Goal: Task Accomplishment & Management: Complete application form

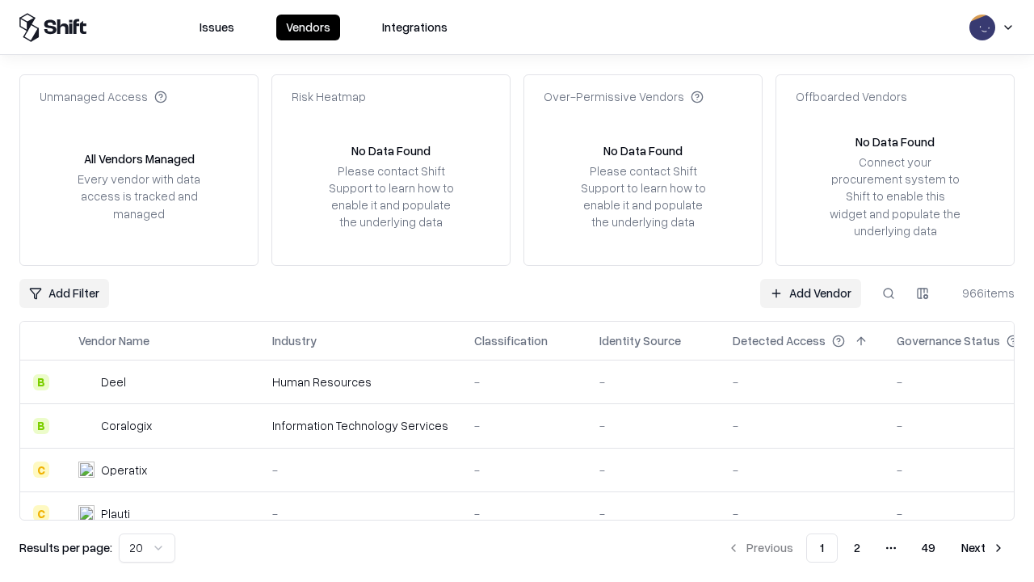
click at [810, 293] on link "Add Vendor" at bounding box center [810, 293] width 101 height 29
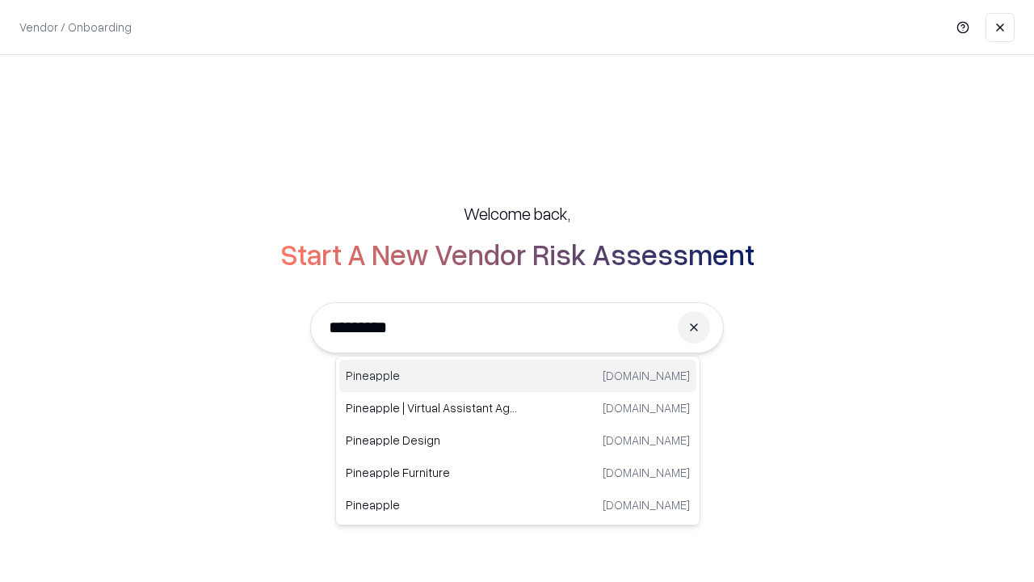
click at [518, 376] on div "Pineapple [DOMAIN_NAME]" at bounding box center [517, 376] width 357 height 32
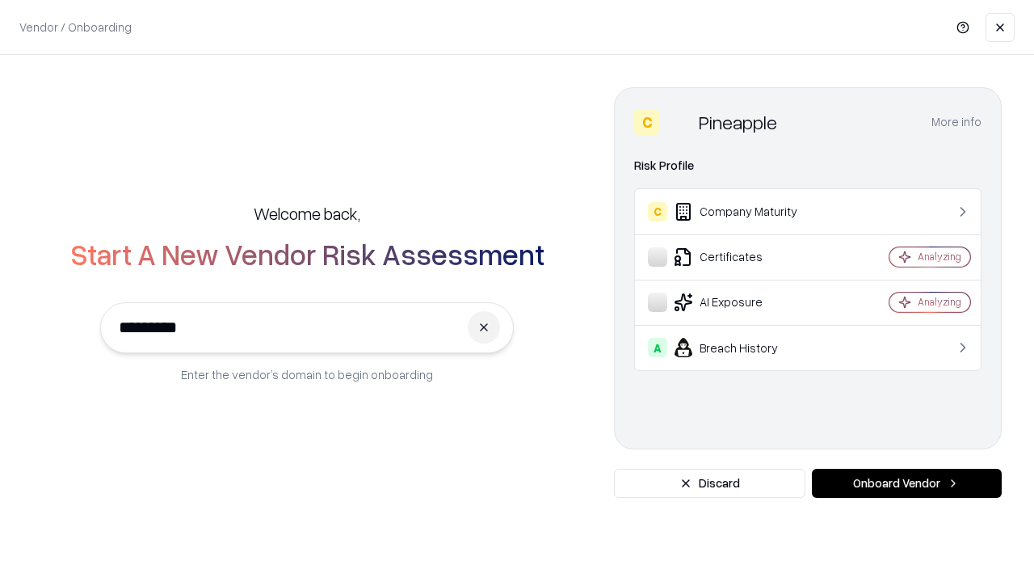
type input "*********"
click at [907, 483] on button "Onboard Vendor" at bounding box center [907, 483] width 190 height 29
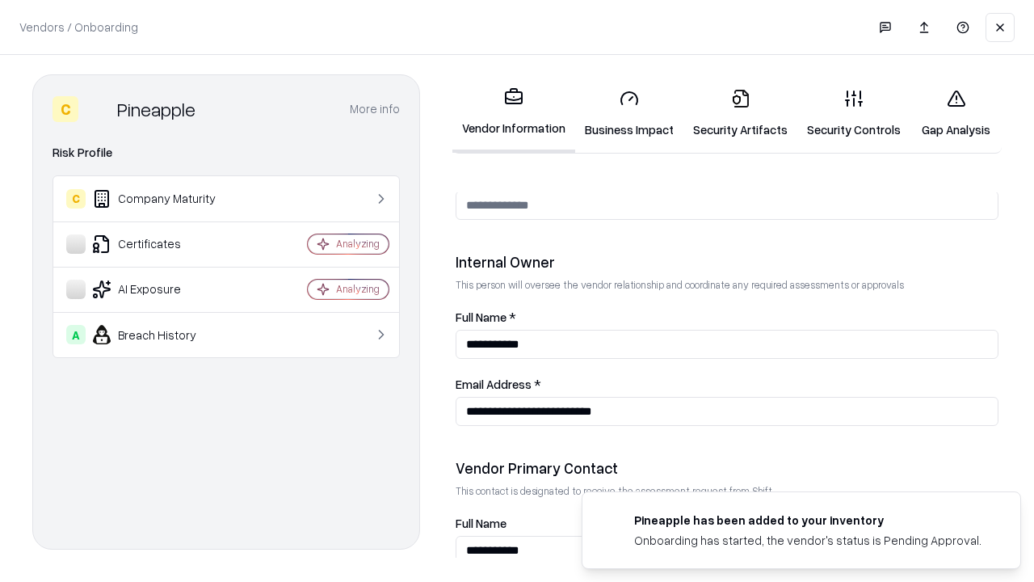
scroll to position [837, 0]
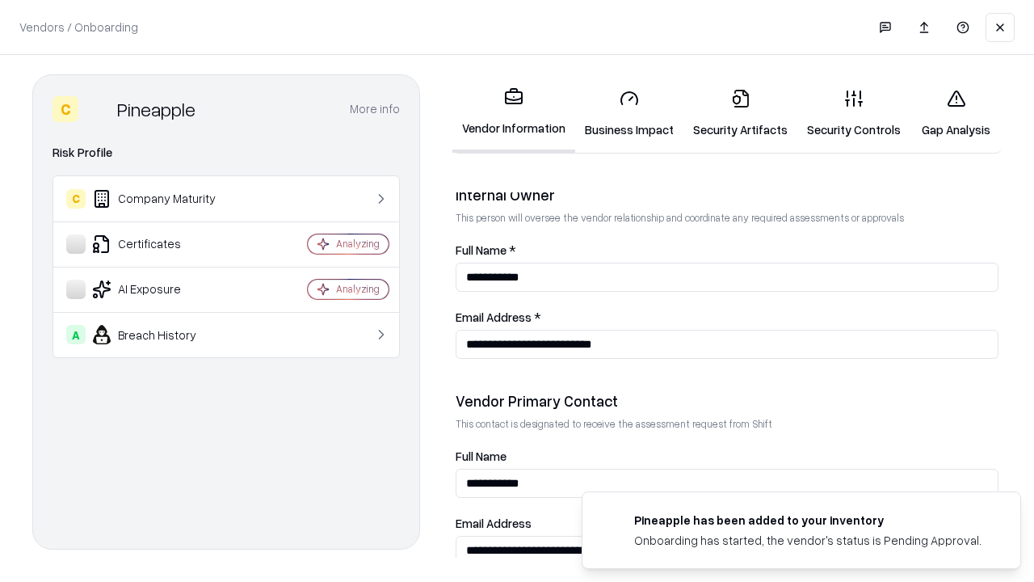
click at [629, 113] on link "Business Impact" at bounding box center [629, 113] width 108 height 75
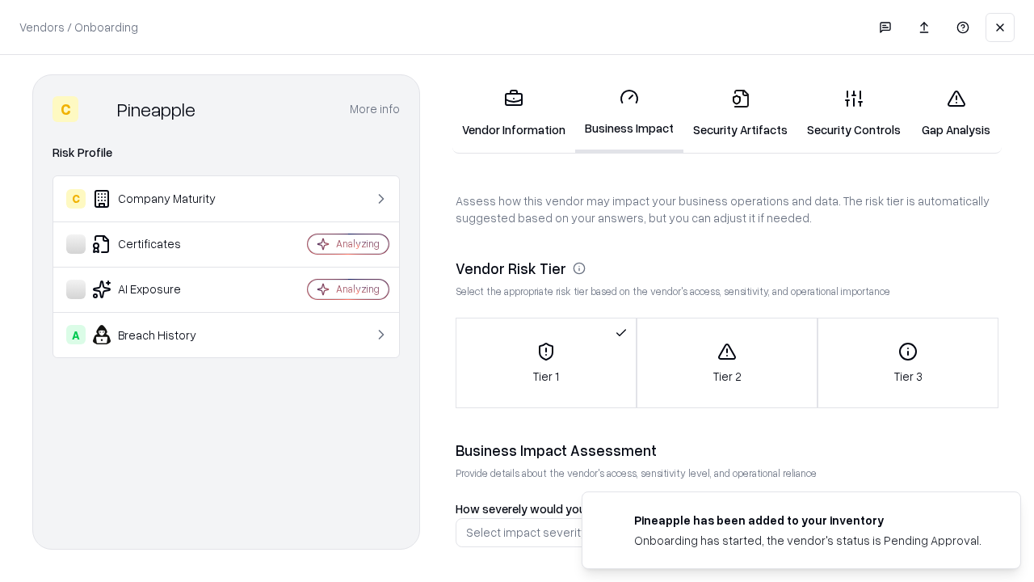
click at [740, 113] on link "Security Artifacts" at bounding box center [741, 113] width 114 height 75
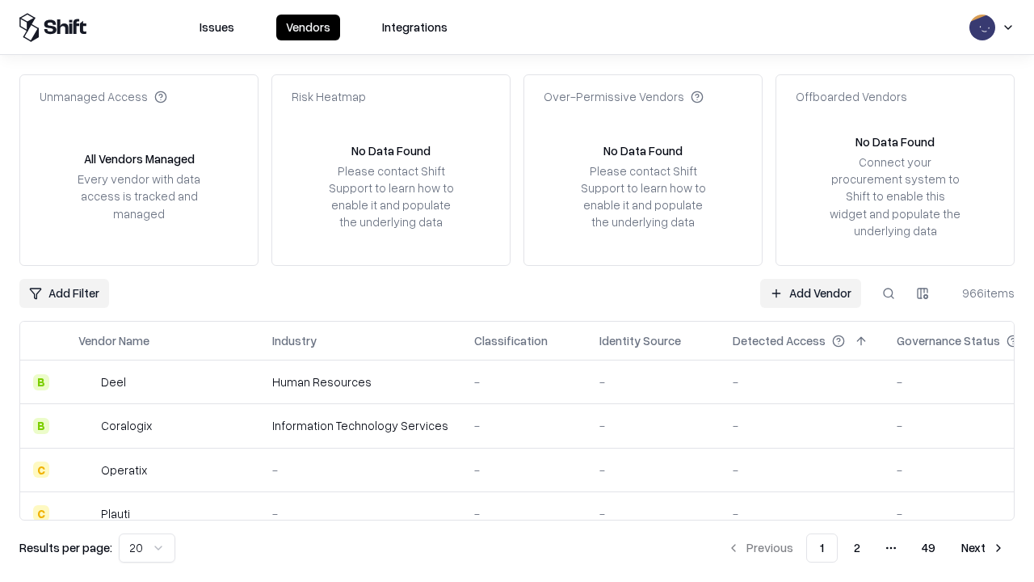
click at [810, 293] on link "Add Vendor" at bounding box center [810, 293] width 101 height 29
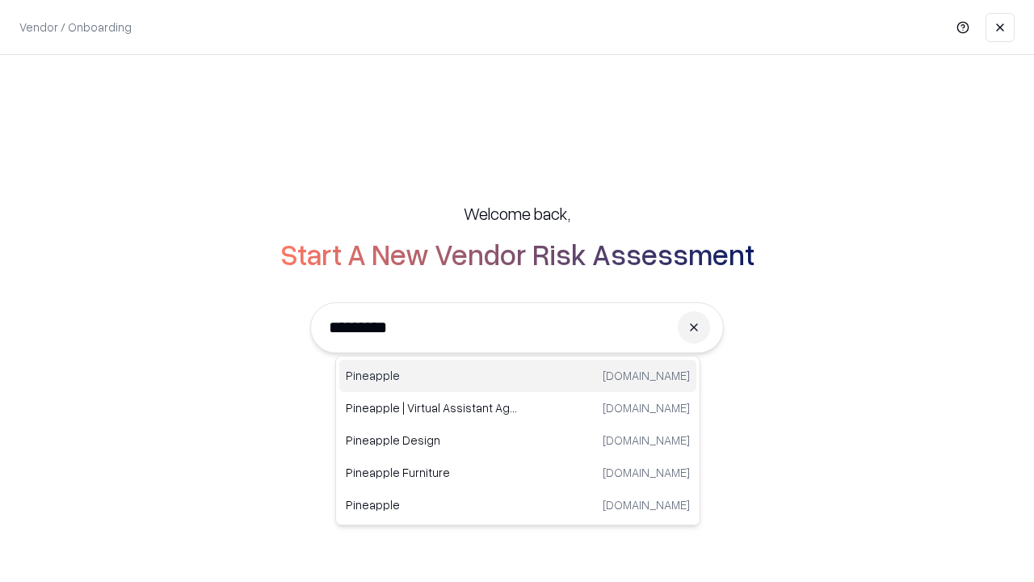
click at [518, 376] on div "Pineapple [DOMAIN_NAME]" at bounding box center [517, 376] width 357 height 32
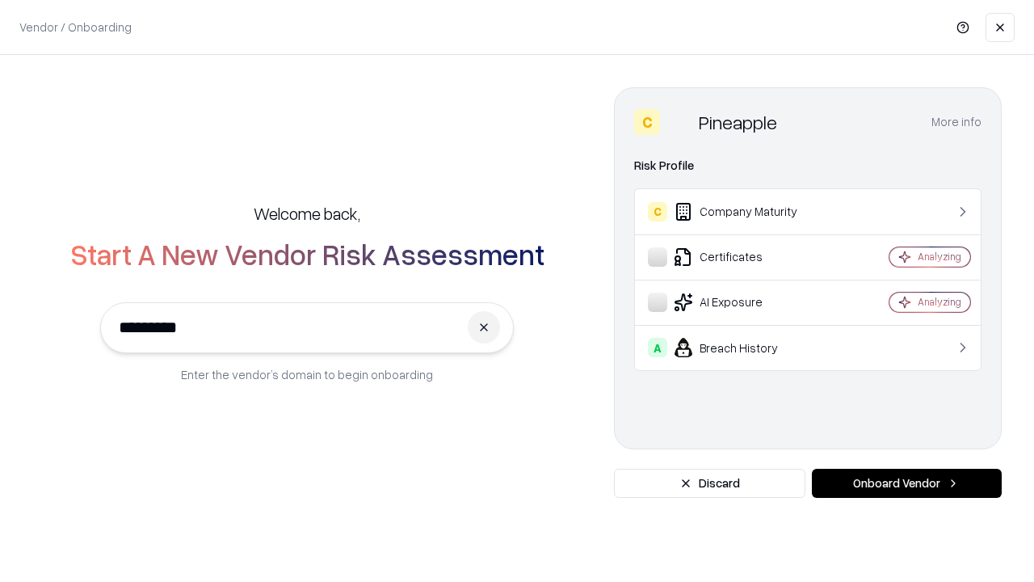
type input "*********"
click at [907, 483] on button "Onboard Vendor" at bounding box center [907, 483] width 190 height 29
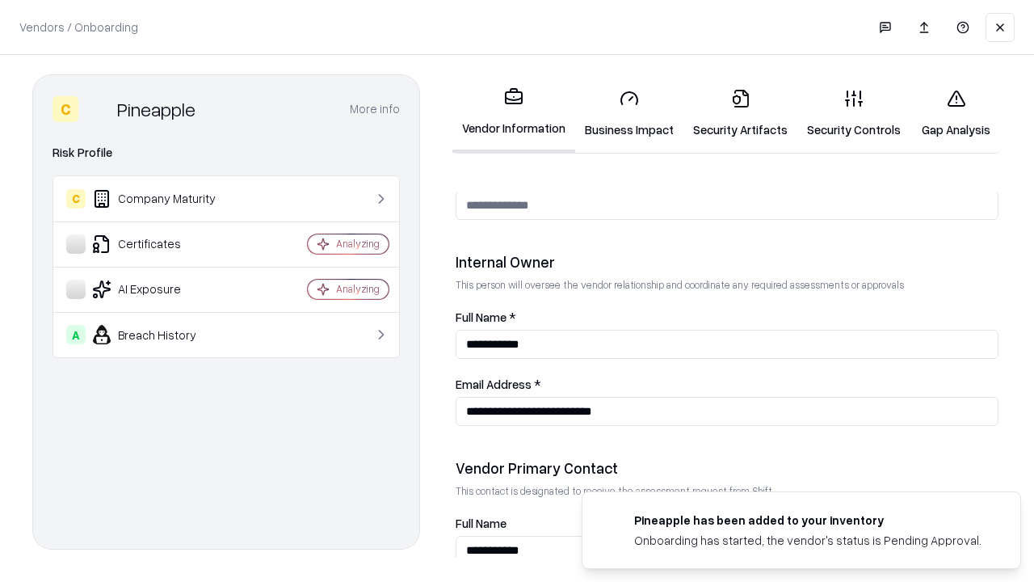
scroll to position [837, 0]
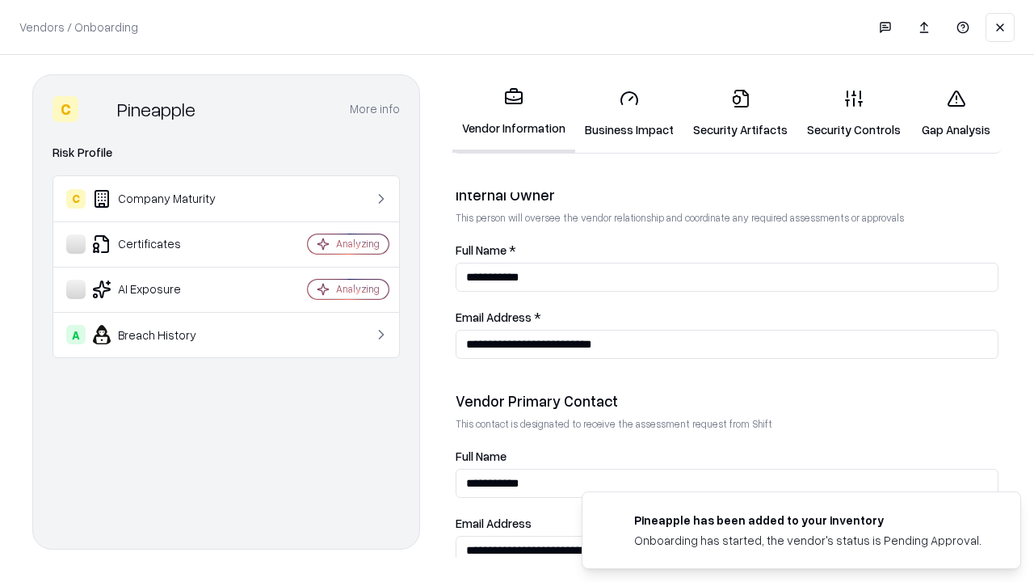
click at [956, 113] on link "Gap Analysis" at bounding box center [956, 113] width 91 height 75
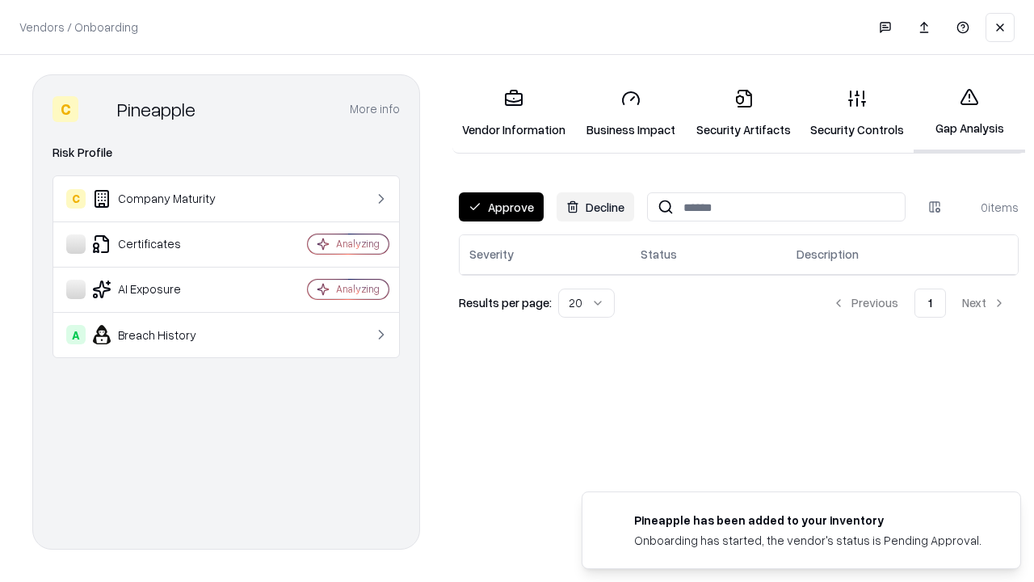
click at [501, 207] on button "Approve" at bounding box center [501, 206] width 85 height 29
